Goal: Find specific page/section: Find specific page/section

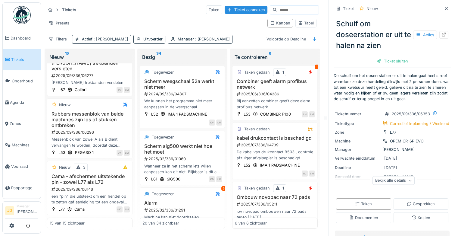
scroll to position [137, 0]
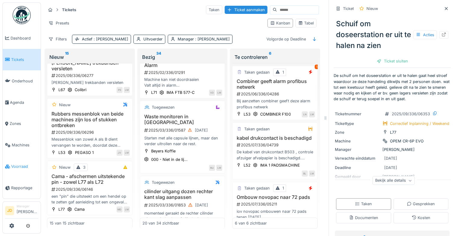
click at [14, 163] on span "Voorraad" at bounding box center [24, 166] width 27 height 6
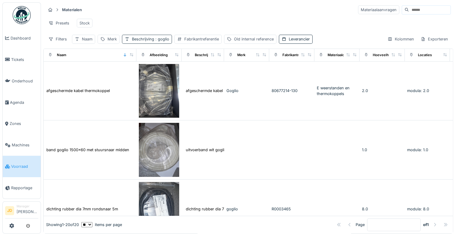
click at [160, 41] on span ": goglio" at bounding box center [161, 39] width 15 height 5
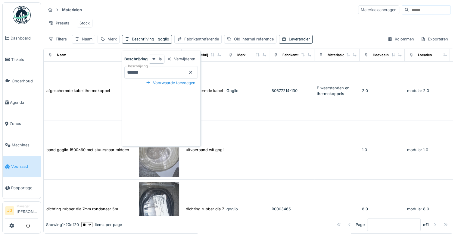
click at [191, 73] on icon at bounding box center [190, 72] width 5 height 4
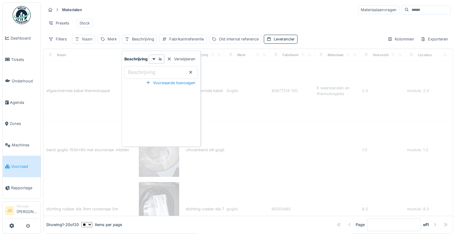
click at [89, 42] on div "Naam" at bounding box center [87, 39] width 11 height 6
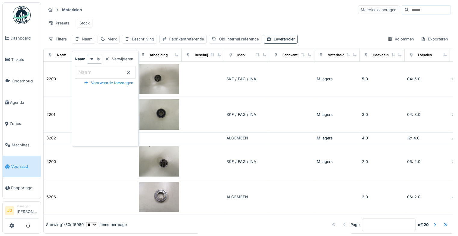
click at [99, 70] on input "Naam" at bounding box center [105, 72] width 61 height 13
type input "***"
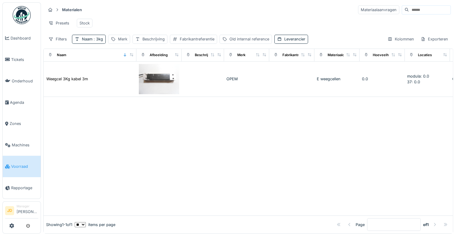
click at [187, 15] on div "Materialen Materiaalaanvragen Presets Stock Filters Naam : 3kg Merk Beschrijvin…" at bounding box center [248, 24] width 410 height 44
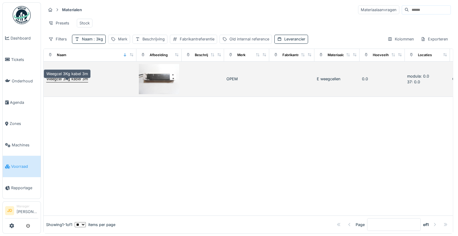
click at [81, 81] on div "Weegcel 3Kg kabel 3m" at bounding box center [67, 79] width 42 height 6
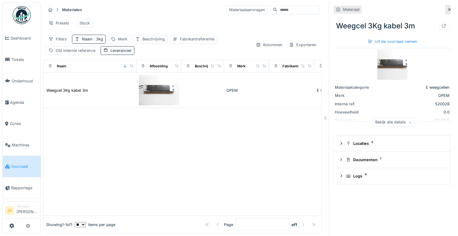
click at [396, 122] on div "Bekijk alle details" at bounding box center [394, 121] width 42 height 9
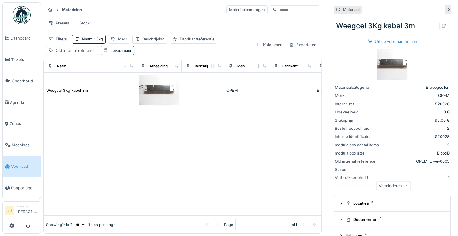
scroll to position [12, 0]
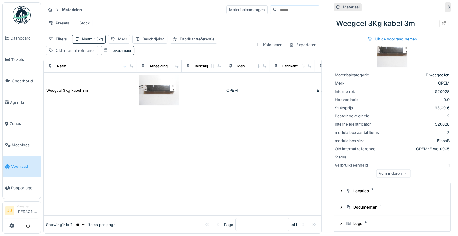
click at [89, 42] on div "Naam : 3kg" at bounding box center [92, 39] width 21 height 6
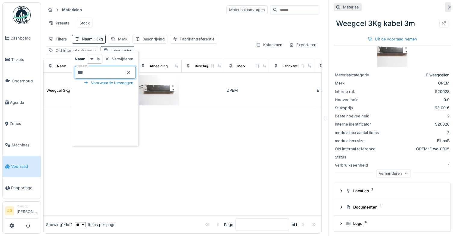
click at [118, 73] on input "***" at bounding box center [105, 72] width 61 height 13
type input "*"
type input "*******"
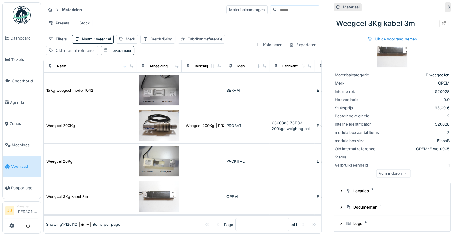
click at [139, 21] on div "Presets Stock" at bounding box center [183, 23] width 274 height 14
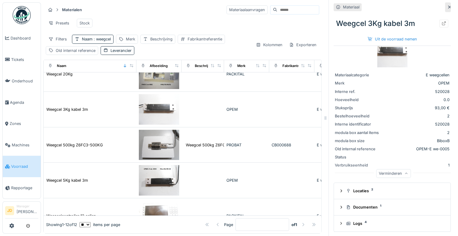
scroll to position [0, 0]
